Goal: Obtain resource: Obtain resource

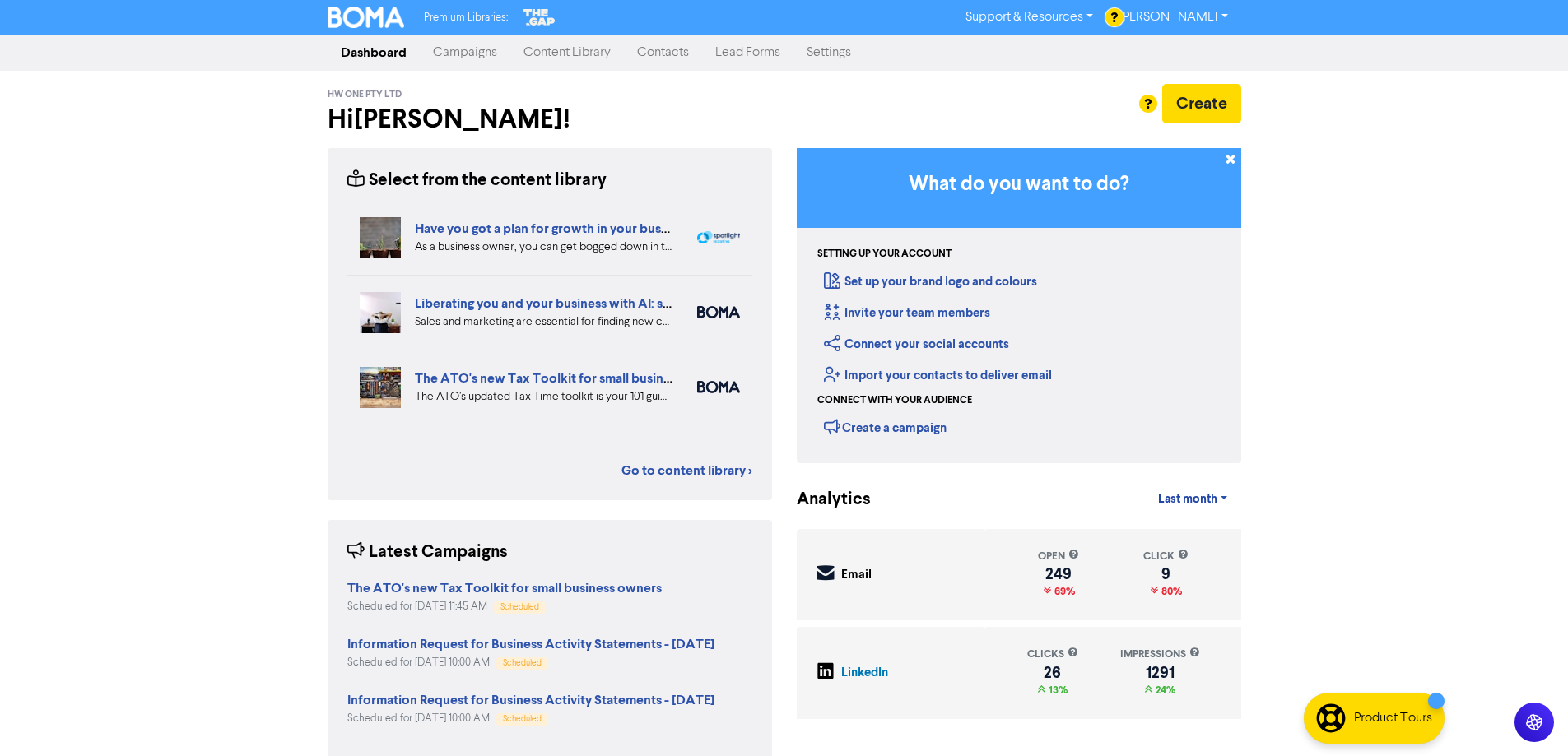
click at [493, 91] on div "HW One Pty Ltd Hi [PERSON_NAME] !" at bounding box center [550, 112] width 469 height 58
click at [561, 70] on nav "Dashboard Campaigns Content Library Contacts Lead Forms Settings" at bounding box center [784, 52] width 1568 height 36
click at [562, 55] on link "Content Library" at bounding box center [567, 52] width 114 height 32
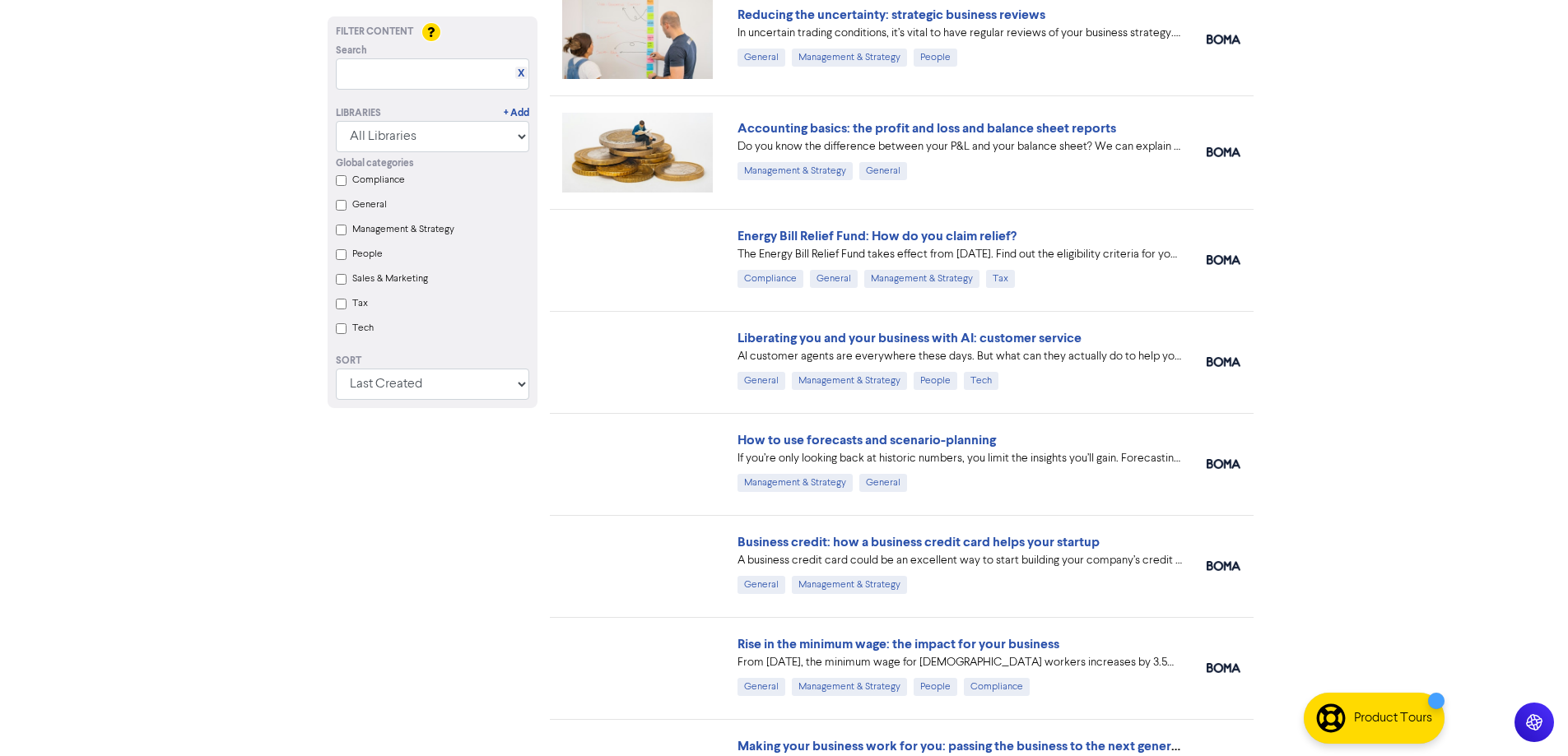
scroll to position [3083, 0]
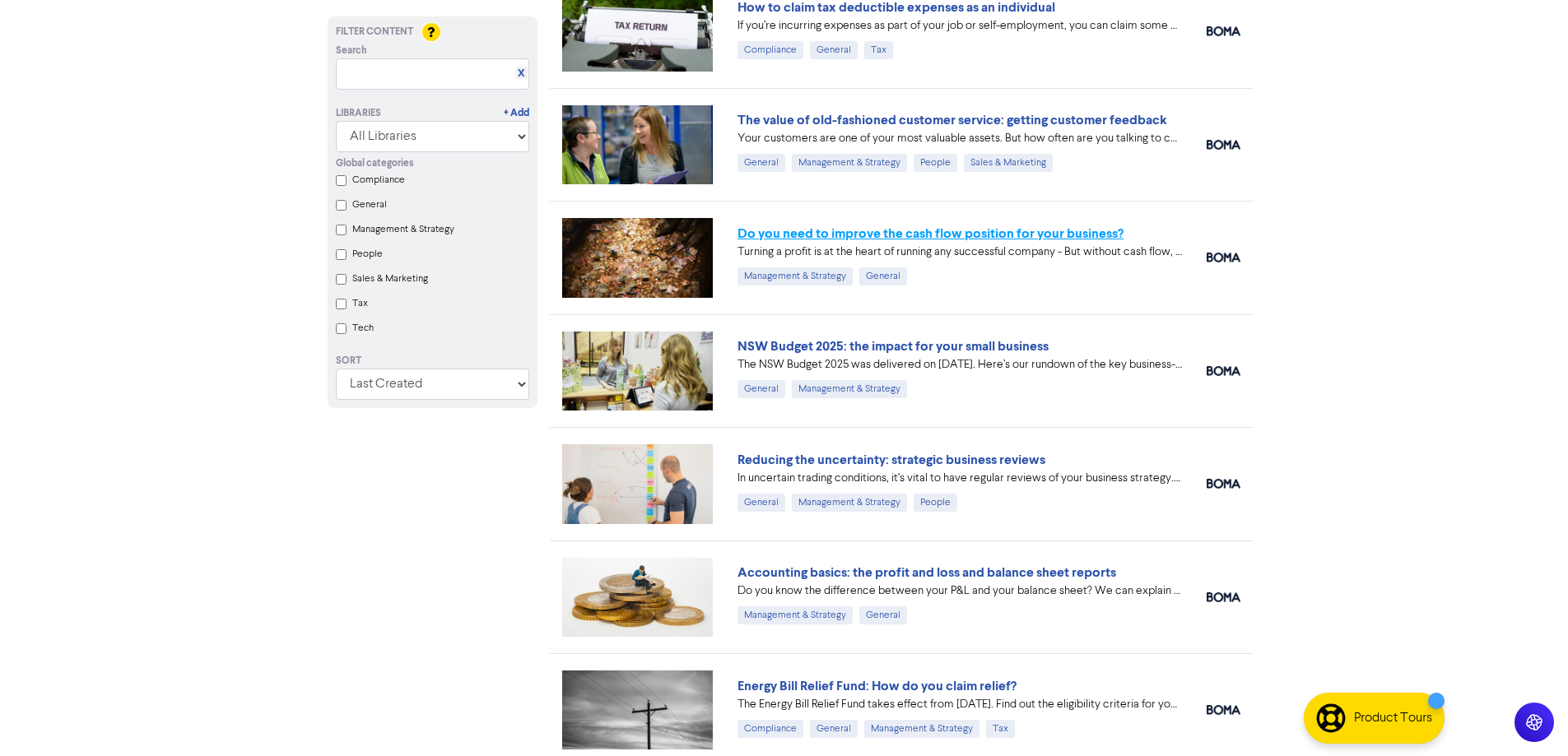
click at [954, 235] on link "Do you need to improve the cash flow position for your business?" at bounding box center [930, 233] width 386 height 17
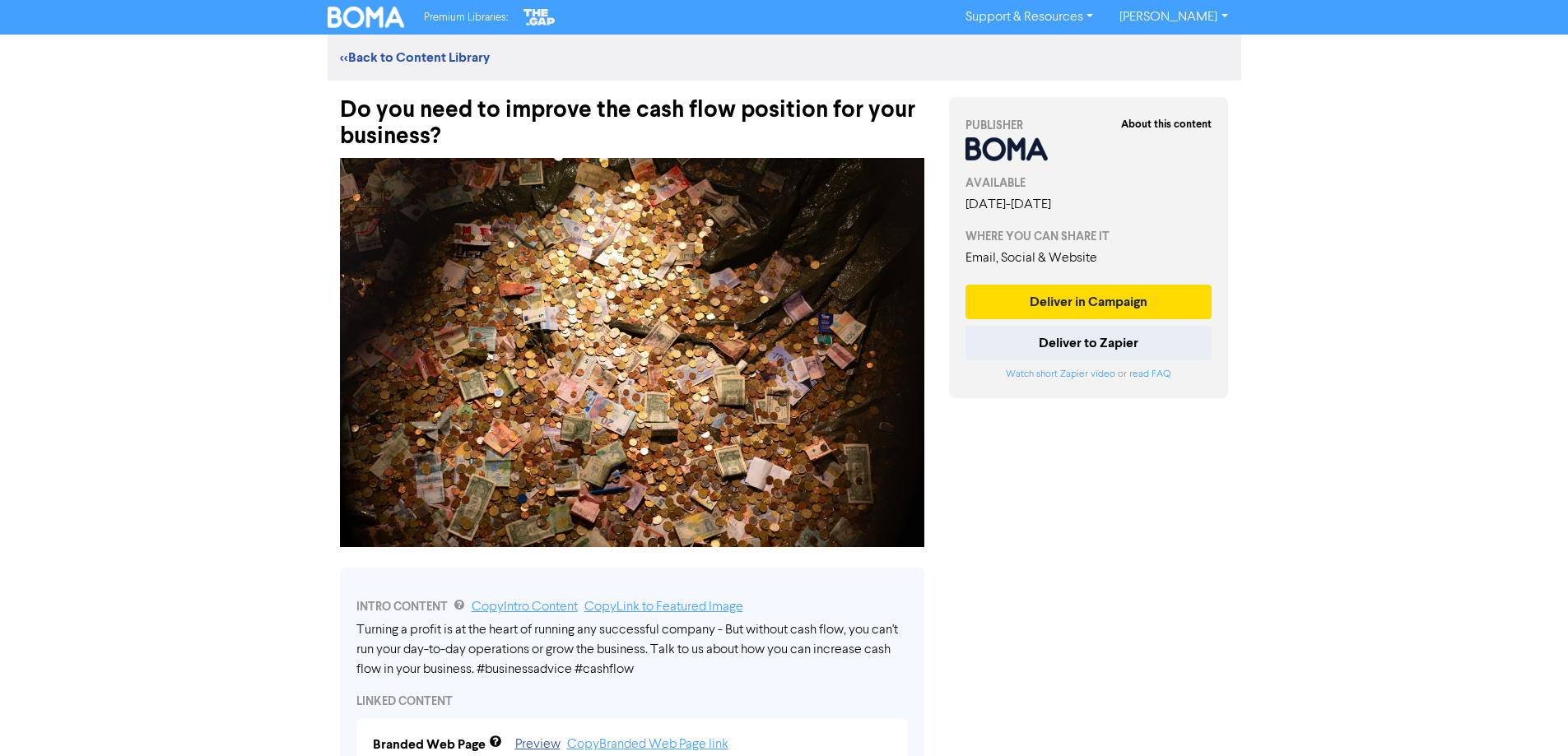
drag, startPoint x: 706, startPoint y: 368, endPoint x: 350, endPoint y: 391, distance: 356.7
click at [350, 391] on img at bounding box center [632, 353] width 584 height 389
click at [280, 395] on div "Premium Libraries: Support & Resources Video Tutorials FAQ & Guides Marketing E…" at bounding box center [784, 378] width 1568 height 756
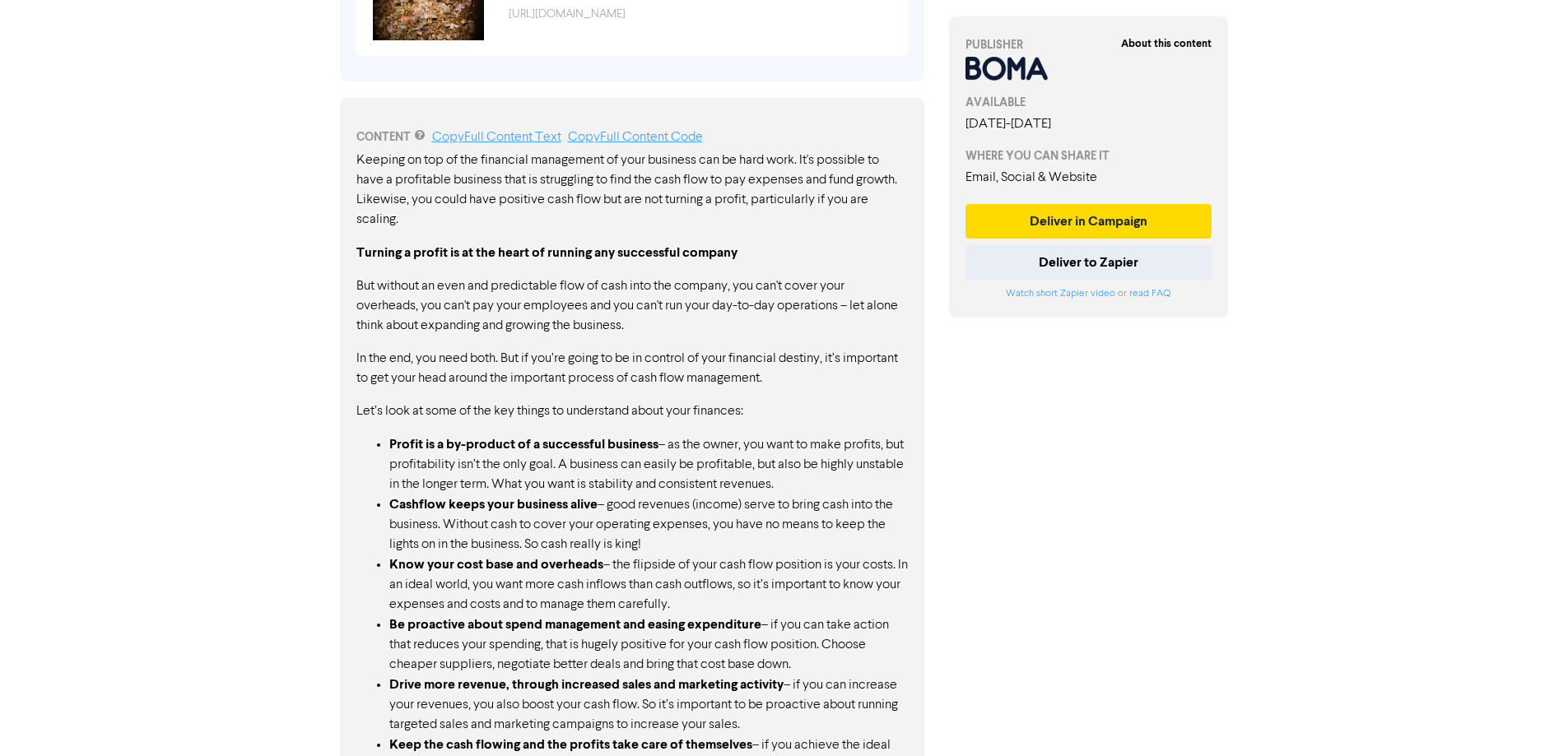
scroll to position [1049, 0]
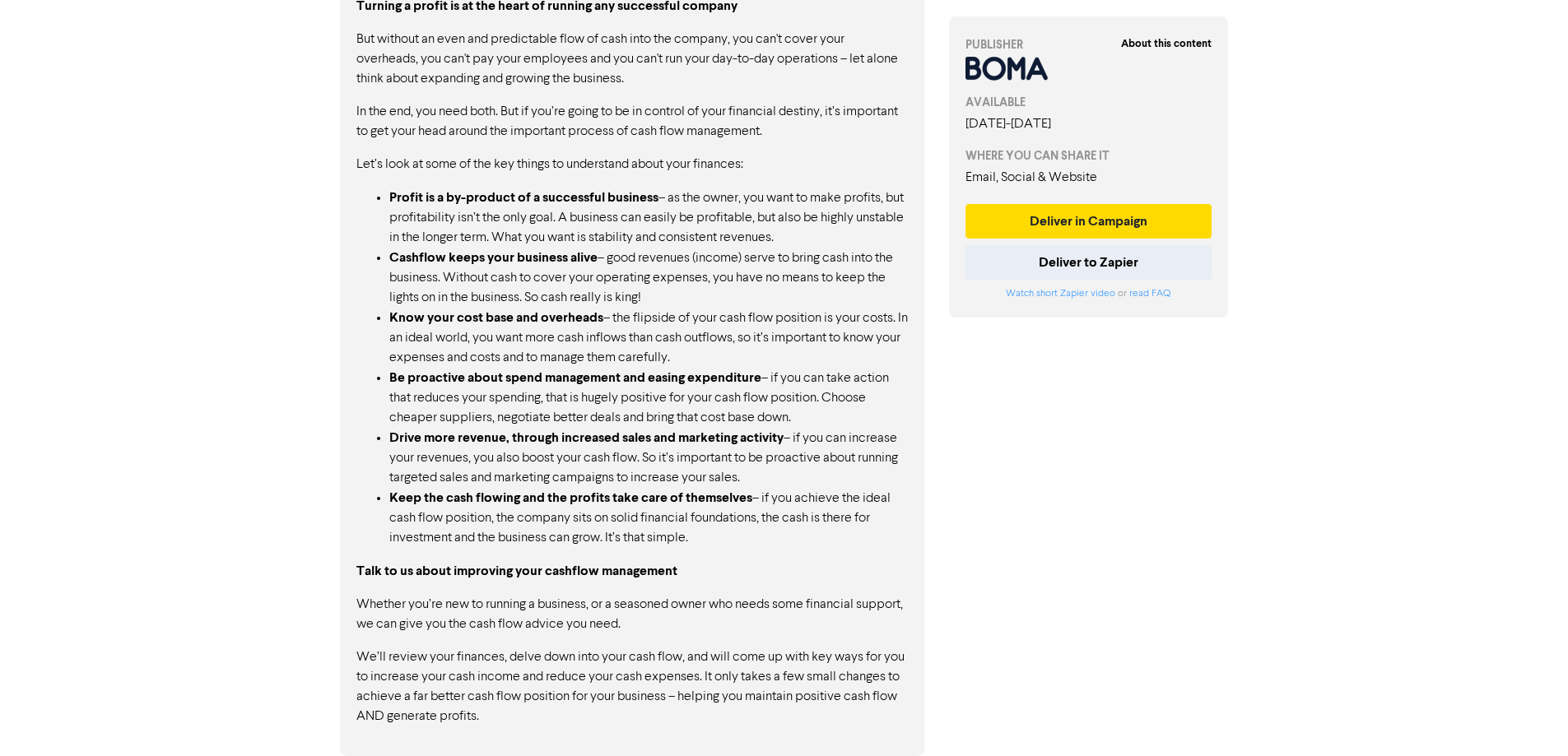
click at [494, 630] on p "Whether you’re new to running a business, or a seasoned owner who needs some fi…" at bounding box center [632, 614] width 552 height 39
